Goal: Task Accomplishment & Management: Complete application form

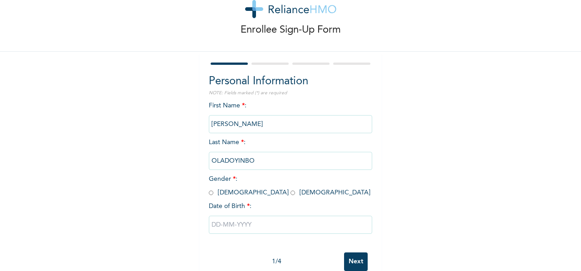
scroll to position [49, 0]
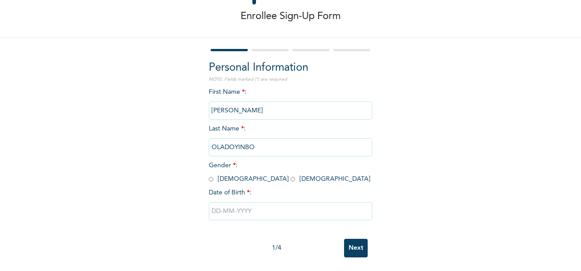
click at [209, 175] on input "radio" at bounding box center [211, 179] width 5 height 9
radio input "true"
click at [219, 206] on input "text" at bounding box center [290, 211] width 163 height 18
select select "9"
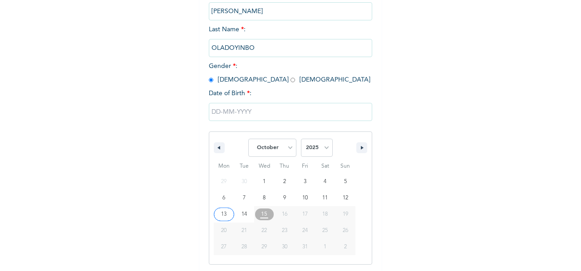
scroll to position [142, 0]
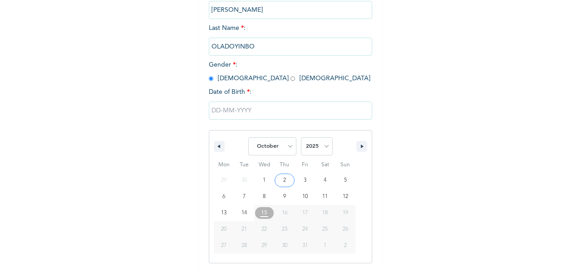
type input "[DATE]"
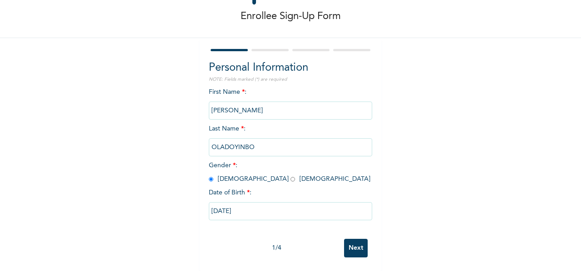
click at [239, 208] on input "[DATE]" at bounding box center [290, 211] width 163 height 18
select select "9"
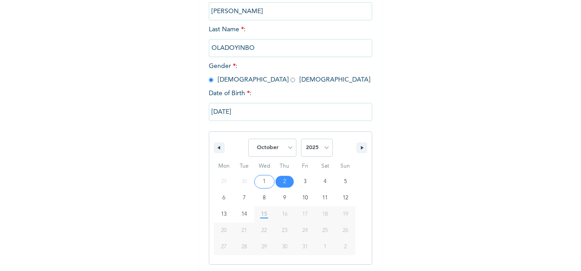
scroll to position [142, 0]
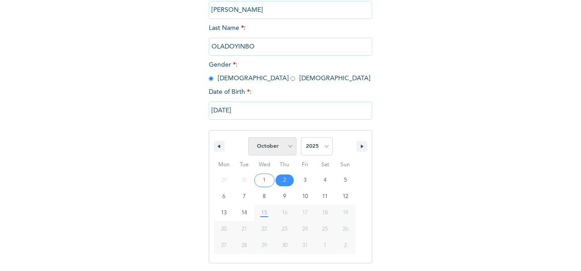
click at [285, 148] on select "January February March April May June July August September October November De…" at bounding box center [272, 146] width 48 height 18
click at [317, 154] on select "2025 2024 2023 2022 2021 2020 2019 2018 2017 2016 2015 2014 2013 2012 2011 2010…" at bounding box center [317, 146] width 32 height 18
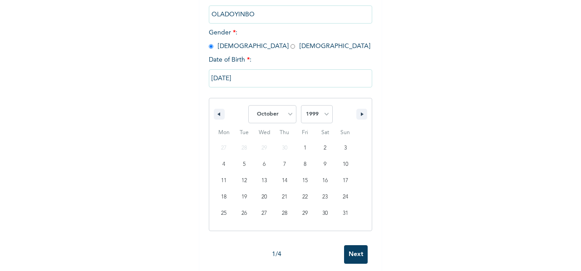
scroll to position [187, 0]
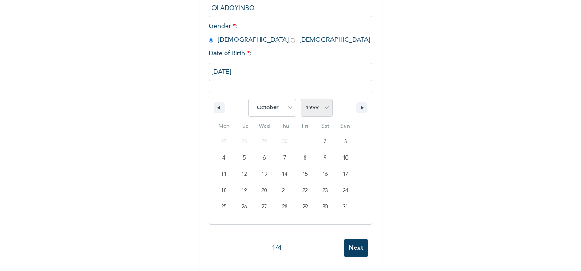
click at [314, 103] on select "2025 2024 2023 2022 2021 2020 2019 2018 2017 2016 2015 2014 2013 2012 2011 2010…" at bounding box center [317, 108] width 32 height 18
select select "1994"
click at [301, 99] on select "2025 2024 2023 2022 2021 2020 2019 2018 2017 2016 2015 2014 2013 2012 2011 2010…" at bounding box center [317, 108] width 32 height 18
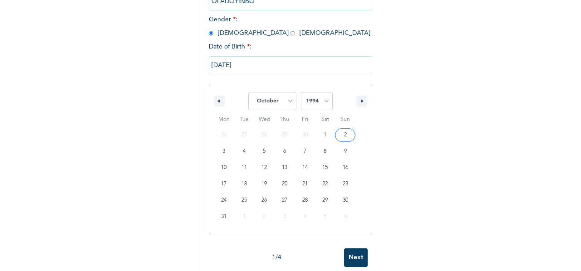
type input "[DATE]"
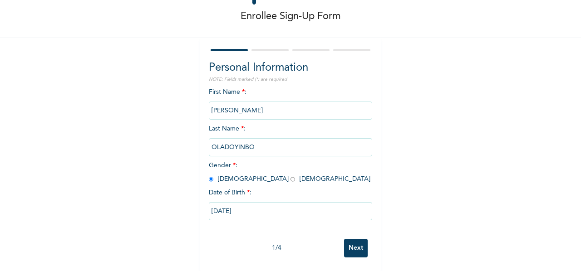
scroll to position [49, 0]
click at [249, 202] on input "[DATE]" at bounding box center [290, 211] width 163 height 18
select select "9"
select select "1994"
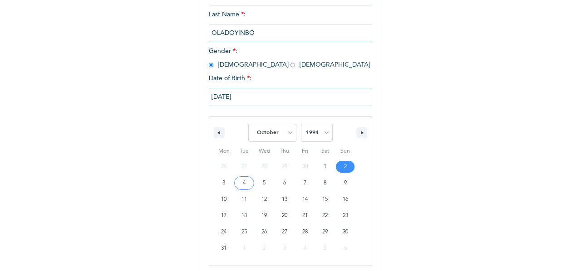
scroll to position [158, 0]
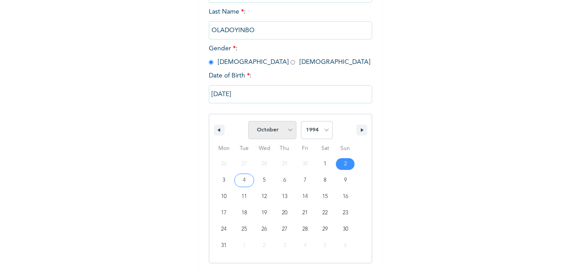
click at [254, 131] on select "January February March April May June July August September October November De…" at bounding box center [272, 130] width 48 height 18
select select "2"
click at [248, 122] on select "January February March April May June July August September October November De…" at bounding box center [272, 130] width 48 height 18
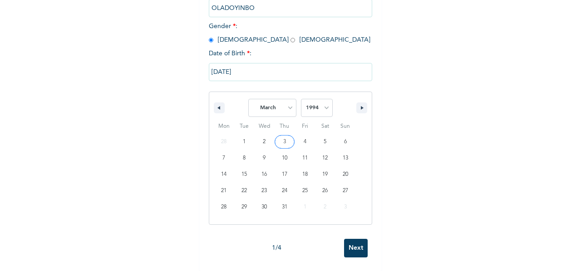
scroll to position [188, 0]
type input "[DATE]"
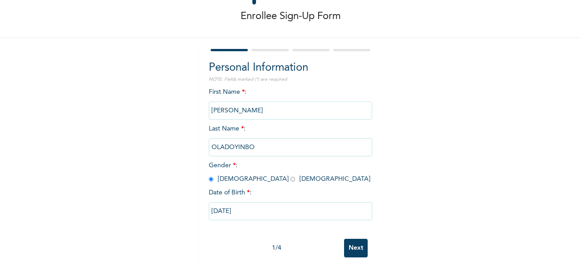
drag, startPoint x: 345, startPoint y: 237, endPoint x: 333, endPoint y: 227, distance: 15.5
click at [345, 239] on input "Next" at bounding box center [356, 248] width 24 height 19
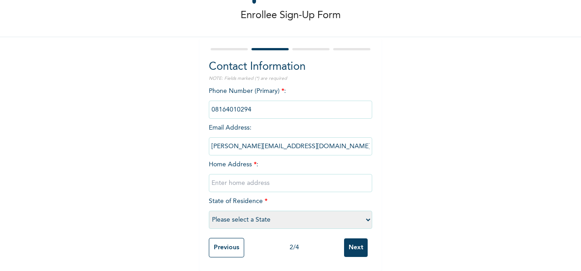
click at [226, 180] on input "text" at bounding box center [290, 183] width 163 height 18
paste input "10/[GEOGRAPHIC_DATA], Atittebi Street Ebute Metta (west), [GEOGRAPHIC_DATA]"
type input "10/[GEOGRAPHIC_DATA], Atittebi Street Ebute Metta (west), [GEOGRAPHIC_DATA]"
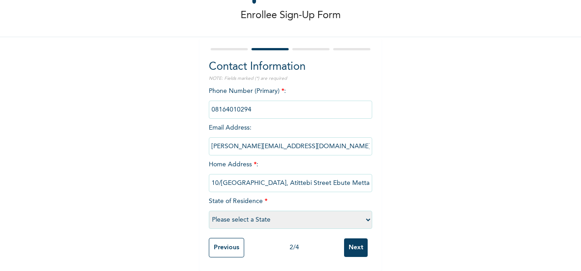
click at [231, 214] on select "Please select a State [PERSON_NAME] (FCT) [PERSON_NAME] Ibom [GEOGRAPHIC_DATA] …" at bounding box center [290, 220] width 163 height 18
select select "25"
click at [401, 225] on div "Enrollee Sign-Up Form Contact Information NOTE: Fields marked (*) are required …" at bounding box center [290, 114] width 581 height 313
click at [349, 245] on input "Next" at bounding box center [356, 248] width 24 height 19
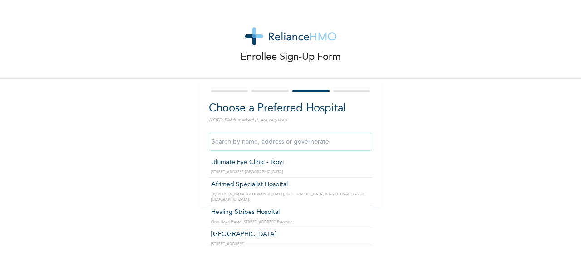
click at [242, 142] on input "text" at bounding box center [290, 142] width 163 height 18
type input "Ultimate Eye Clinic - Ikoyi"
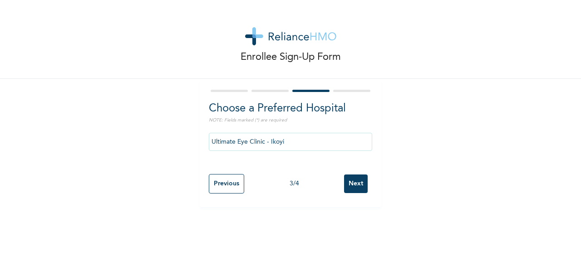
click at [351, 185] on input "Next" at bounding box center [356, 184] width 24 height 19
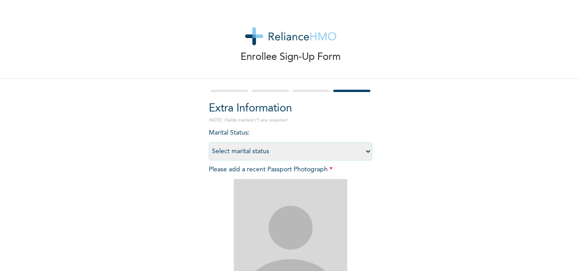
click at [247, 149] on select "Select marital status [DEMOGRAPHIC_DATA] Married [DEMOGRAPHIC_DATA] Widow/[DEMO…" at bounding box center [290, 151] width 163 height 18
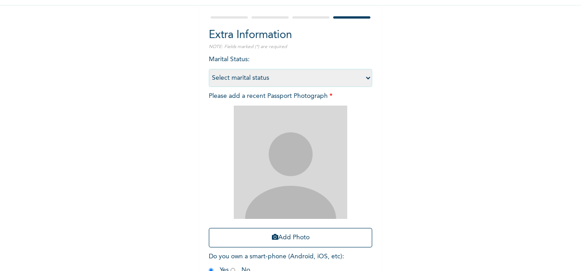
scroll to position [127, 0]
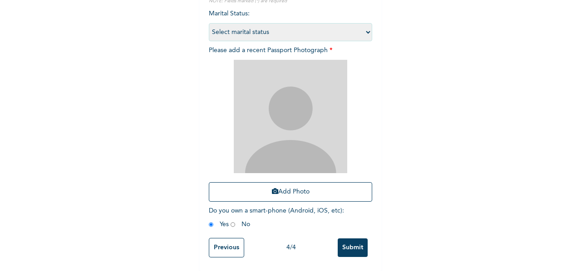
click at [225, 244] on input "Previous" at bounding box center [226, 248] width 35 height 20
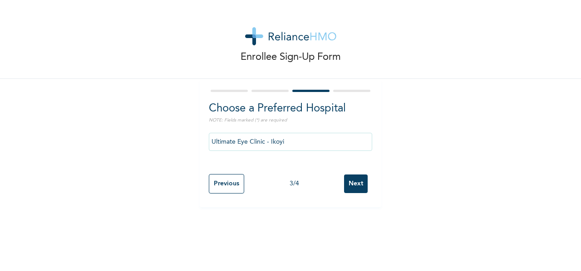
click at [250, 146] on input "Ultimate Eye Clinic - Ikoyi" at bounding box center [290, 142] width 163 height 18
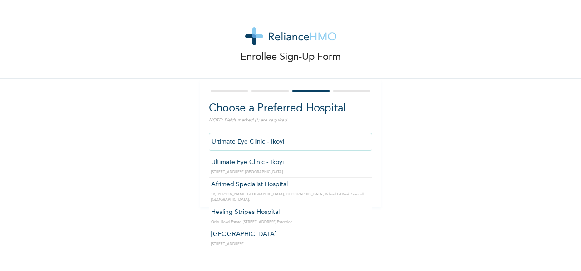
type input "Afrimed Specialist Hospital"
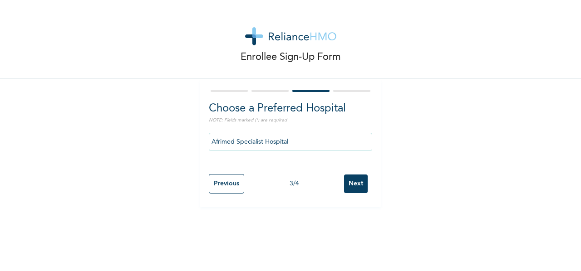
click at [344, 176] on input "Next" at bounding box center [356, 184] width 24 height 19
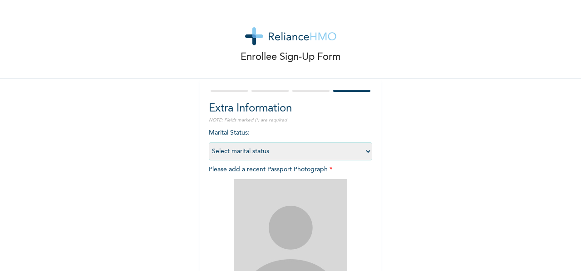
click at [250, 153] on select "Select marital status [DEMOGRAPHIC_DATA] Married [DEMOGRAPHIC_DATA] Widow/[DEMO…" at bounding box center [290, 151] width 163 height 18
select select "2"
click at [209, 142] on select "Select marital status [DEMOGRAPHIC_DATA] Married [DEMOGRAPHIC_DATA] Widow/[DEMO…" at bounding box center [290, 151] width 163 height 18
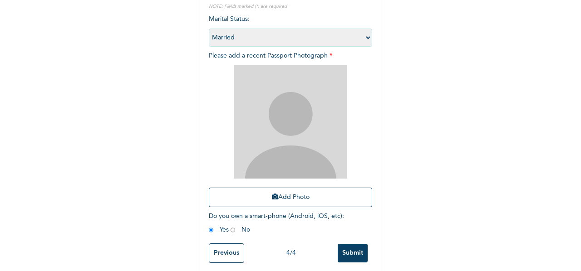
scroll to position [127, 0]
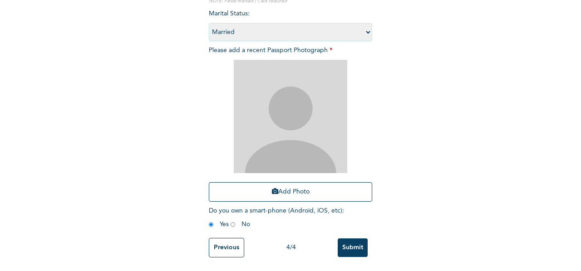
click at [347, 242] on input "Submit" at bounding box center [352, 248] width 30 height 19
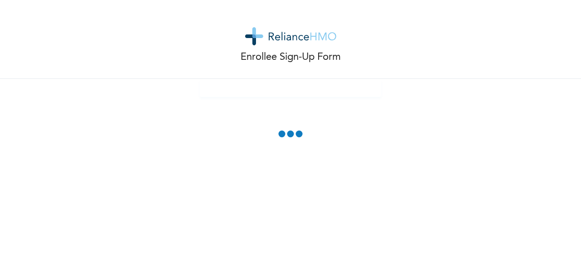
scroll to position [76, 0]
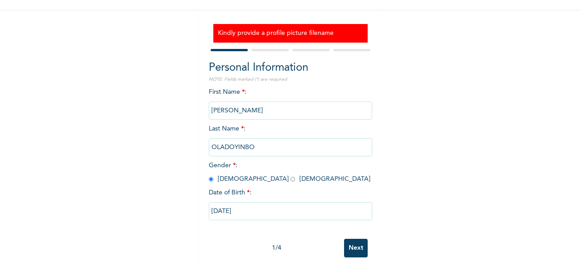
click at [347, 240] on input "Next" at bounding box center [356, 248] width 24 height 19
select select "25"
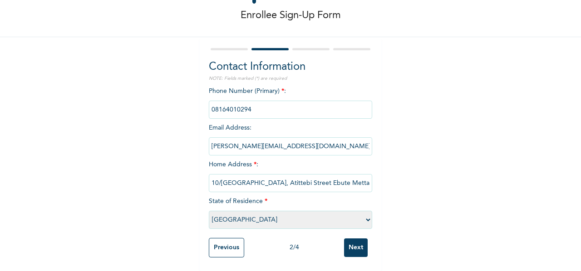
scroll to position [50, 0]
click at [347, 240] on input "Next" at bounding box center [356, 248] width 24 height 19
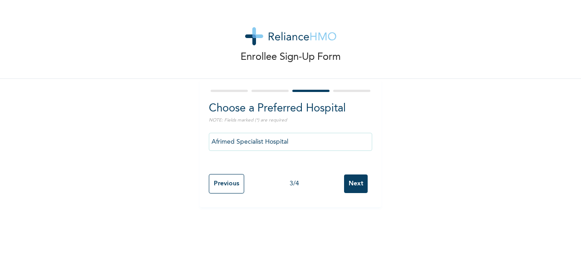
click at [350, 186] on input "Next" at bounding box center [356, 184] width 24 height 19
select select "2"
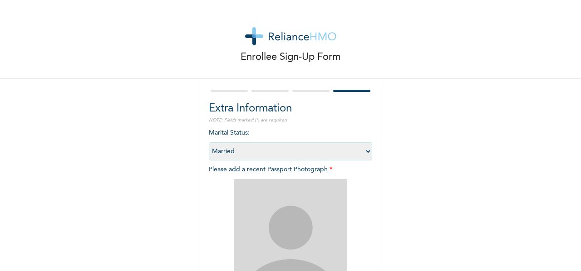
click at [278, 233] on img at bounding box center [290, 235] width 113 height 113
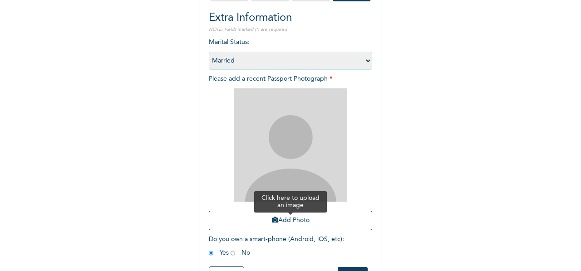
click at [280, 230] on button "Add Photo" at bounding box center [290, 221] width 163 height 20
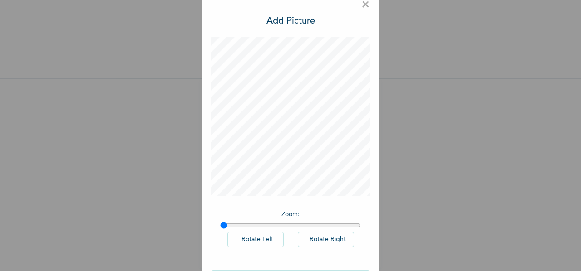
scroll to position [0, 0]
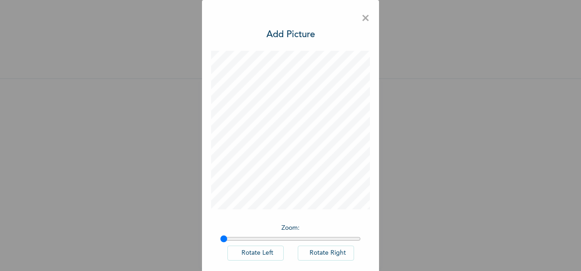
click at [363, 15] on span "×" at bounding box center [365, 18] width 9 height 19
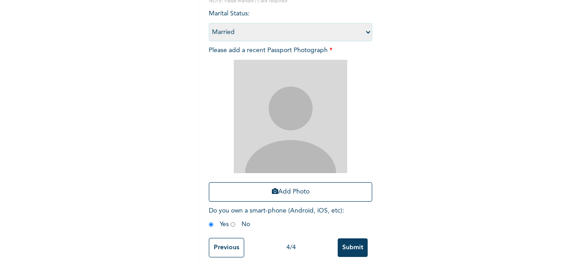
scroll to position [127, 0]
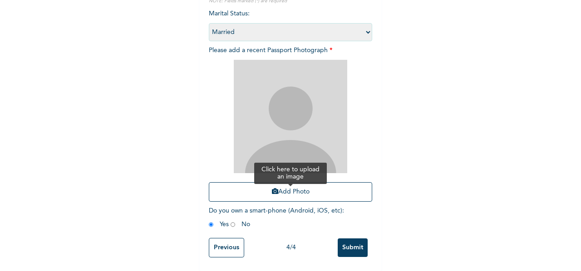
click at [267, 190] on button "Add Photo" at bounding box center [290, 192] width 163 height 20
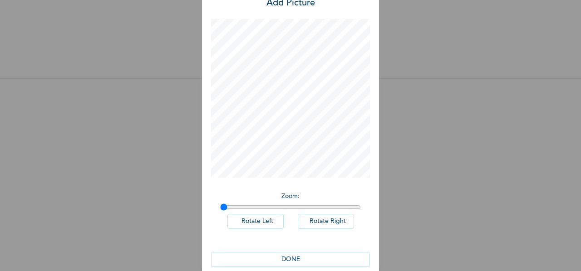
scroll to position [45, 0]
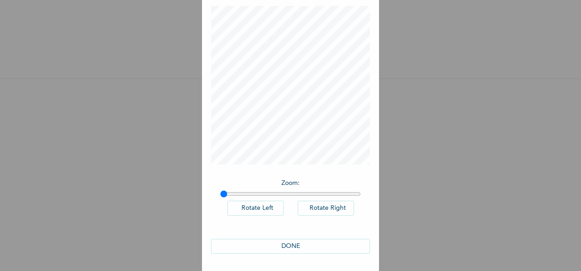
click at [293, 244] on button "DONE" at bounding box center [290, 246] width 159 height 15
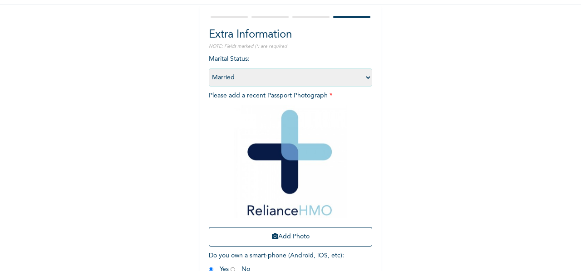
scroll to position [127, 0]
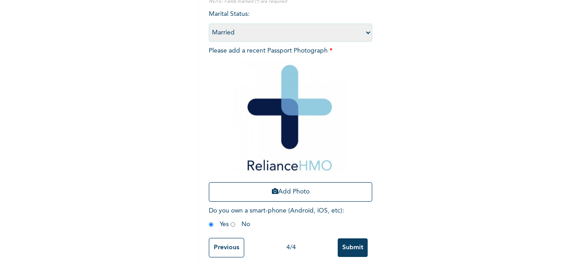
click at [341, 241] on input "Submit" at bounding box center [352, 248] width 30 height 19
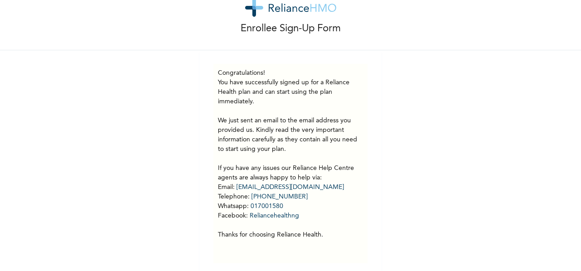
scroll to position [41, 0]
